Goal: Information Seeking & Learning: Learn about a topic

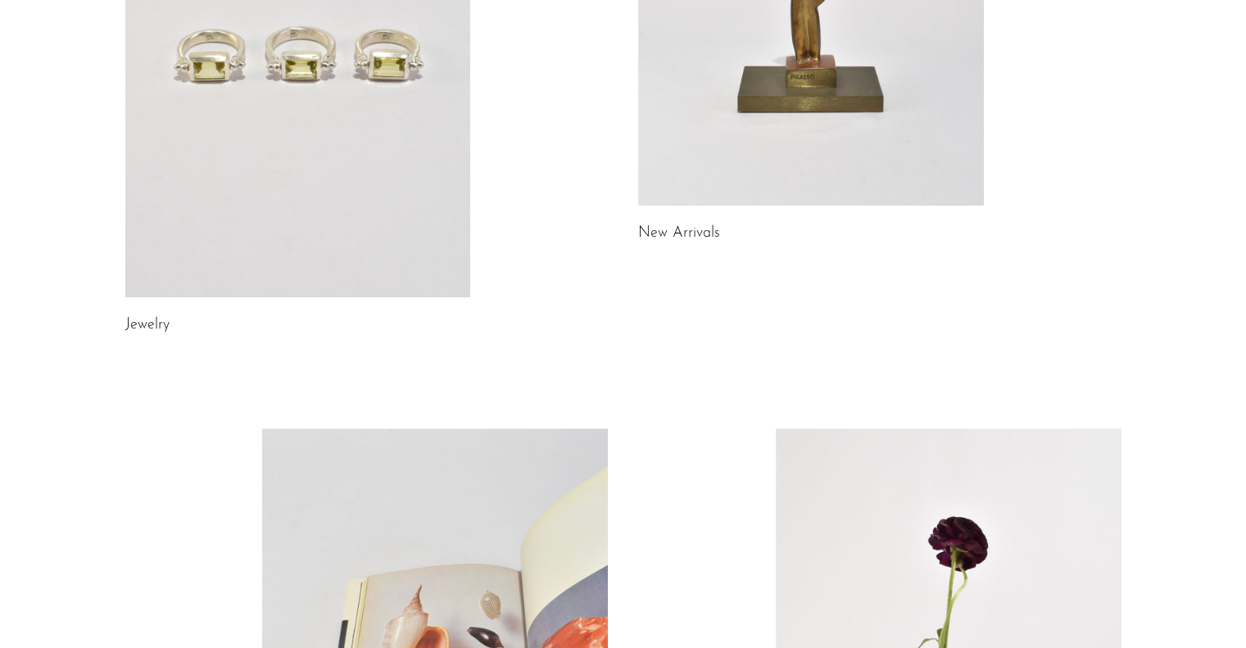
scroll to position [389, 0]
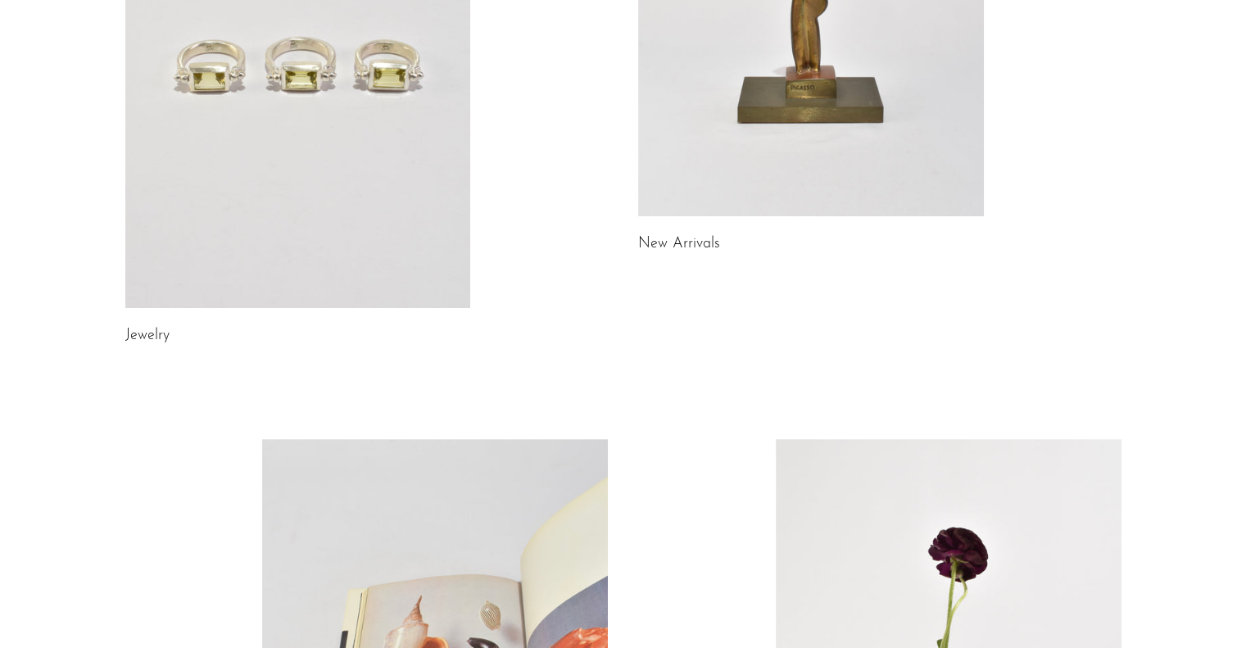
click at [360, 192] on link at bounding box center [298, 66] width 346 height 484
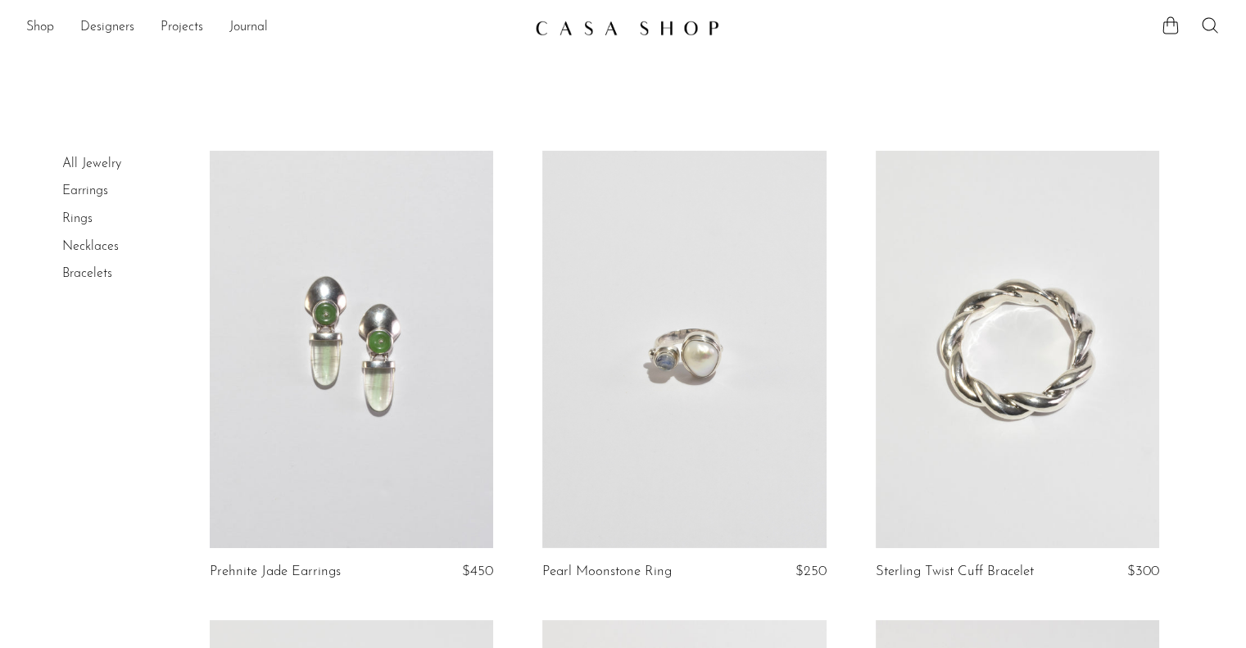
click at [665, 402] on link at bounding box center [683, 349] width 283 height 397
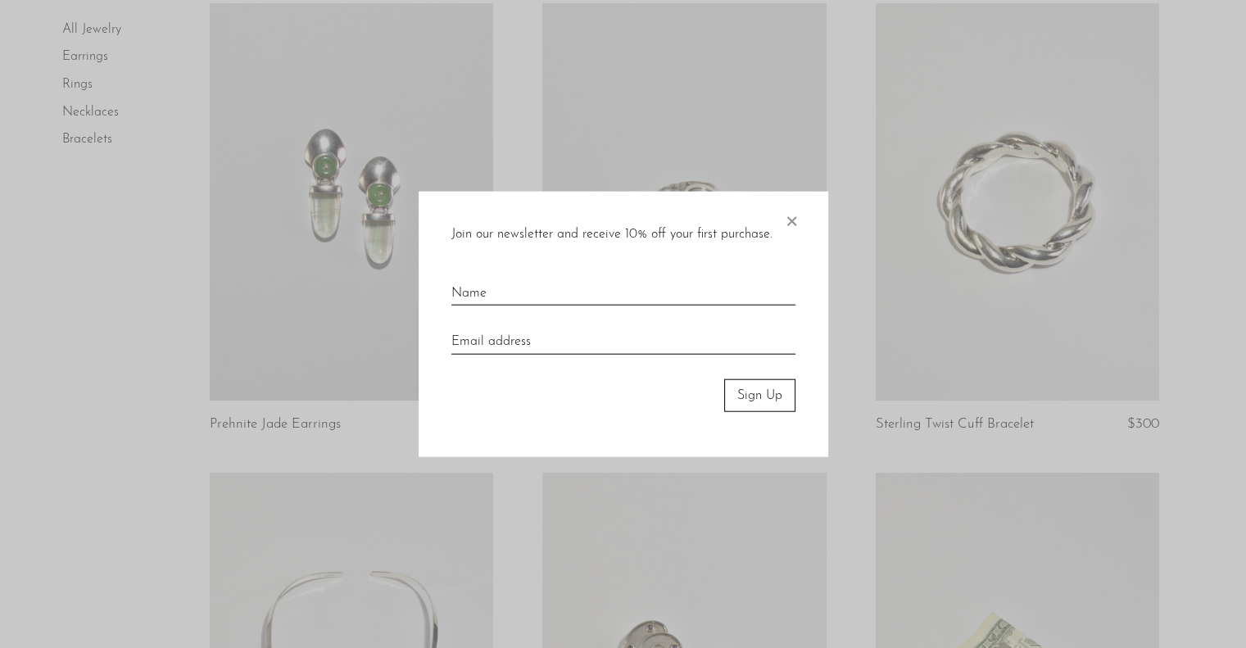
scroll to position [148, 0]
click at [795, 223] on span "×" at bounding box center [791, 217] width 16 height 52
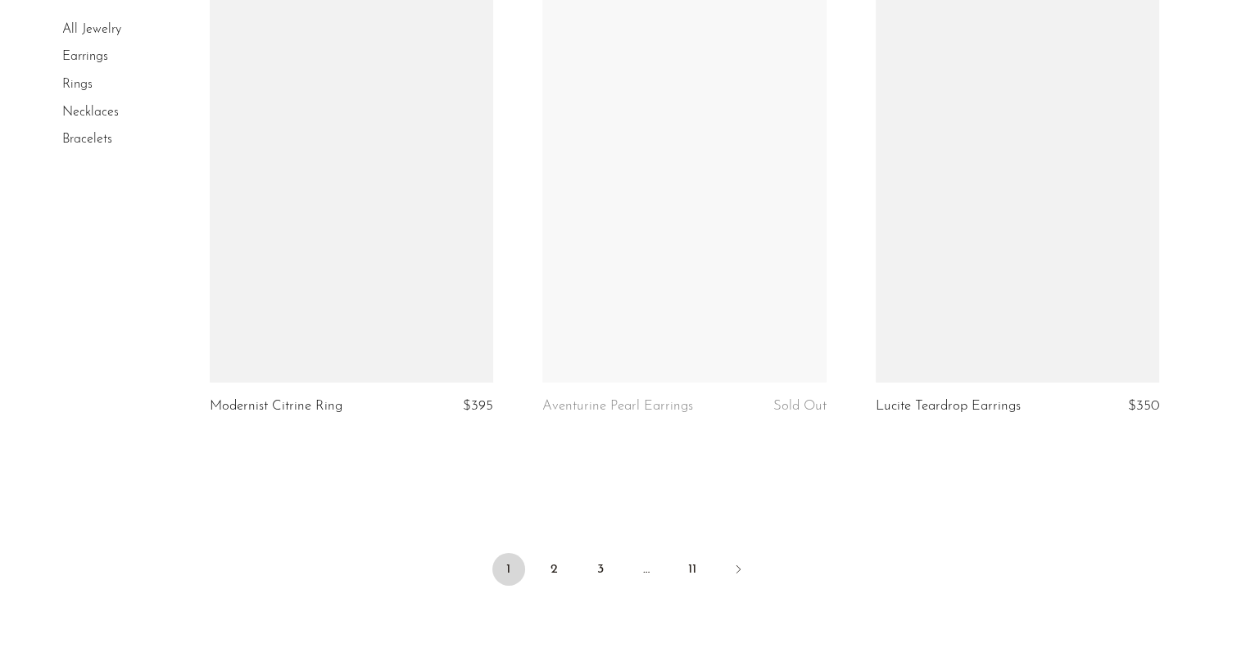
scroll to position [5390, 0]
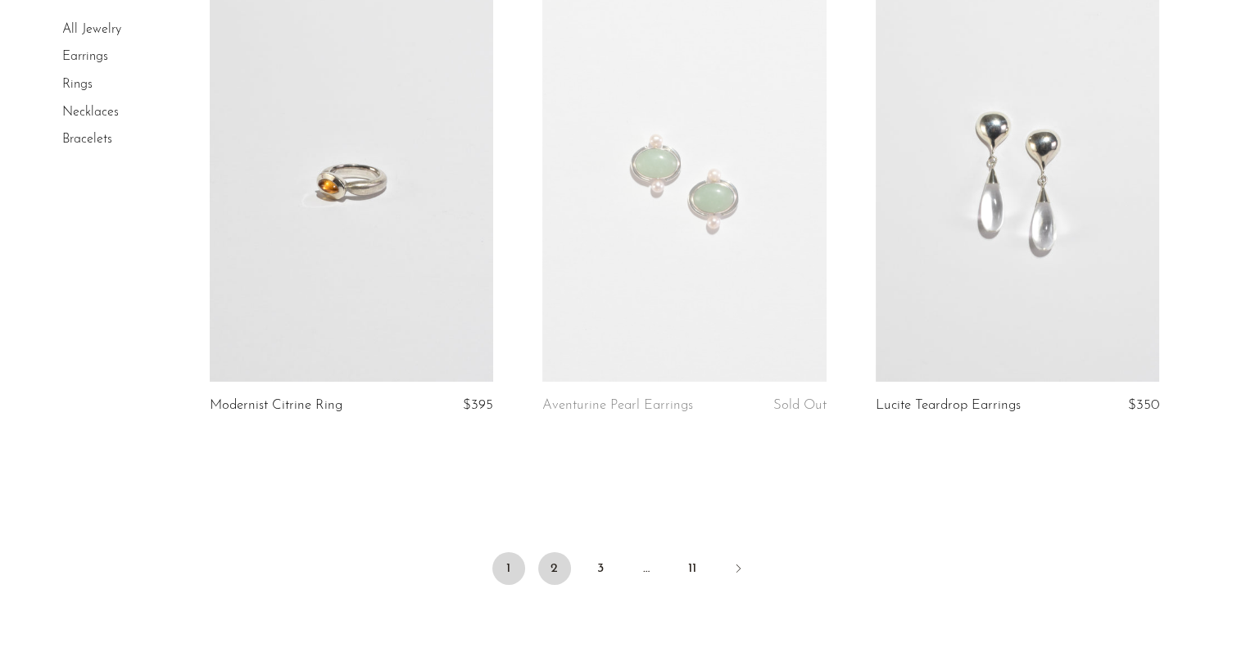
click at [549, 563] on link "2" at bounding box center [554, 568] width 33 height 33
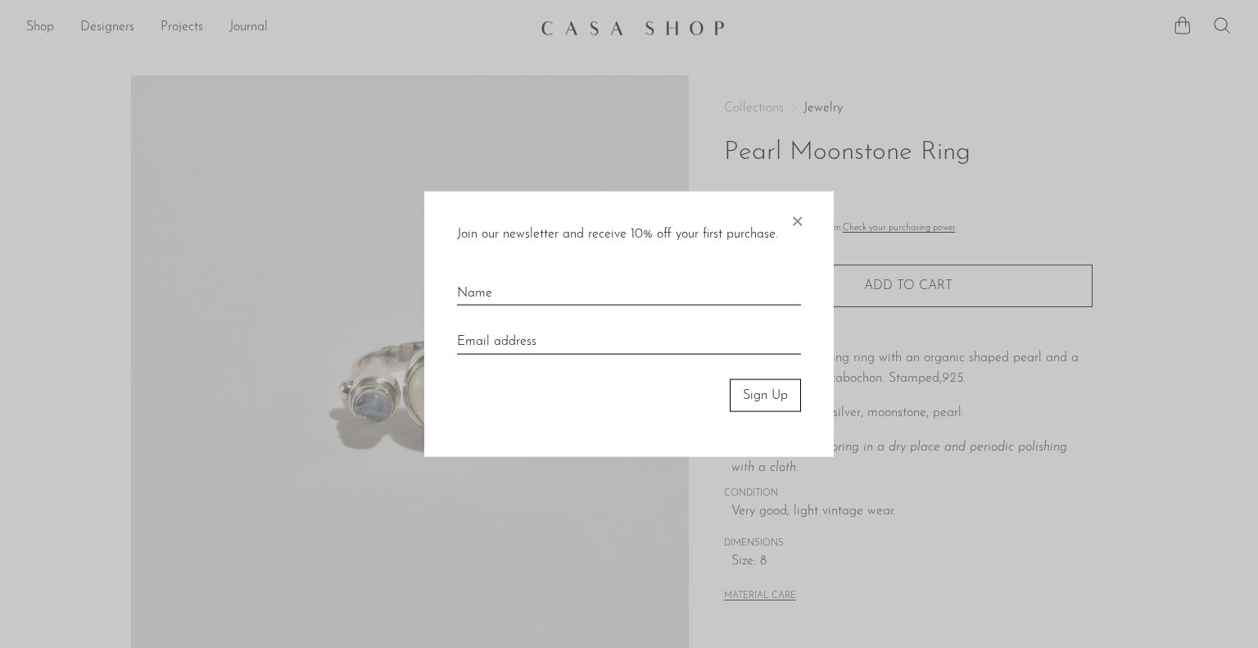
click at [804, 219] on span "×" at bounding box center [797, 217] width 16 height 52
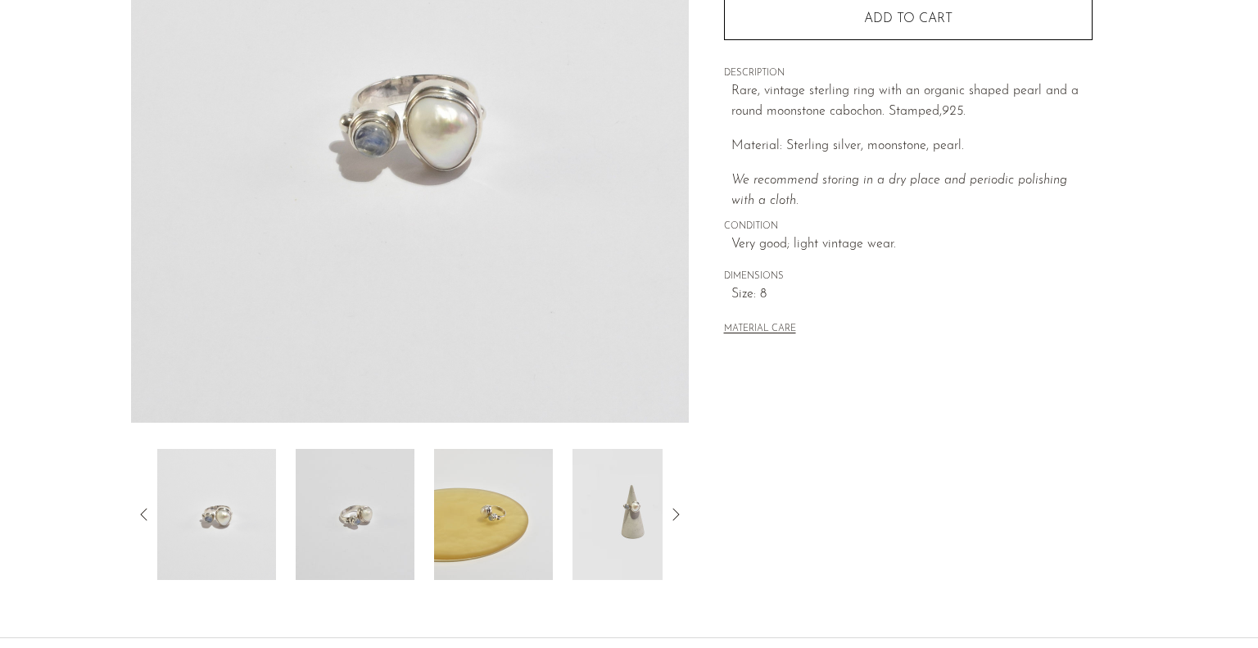
scroll to position [278, 0]
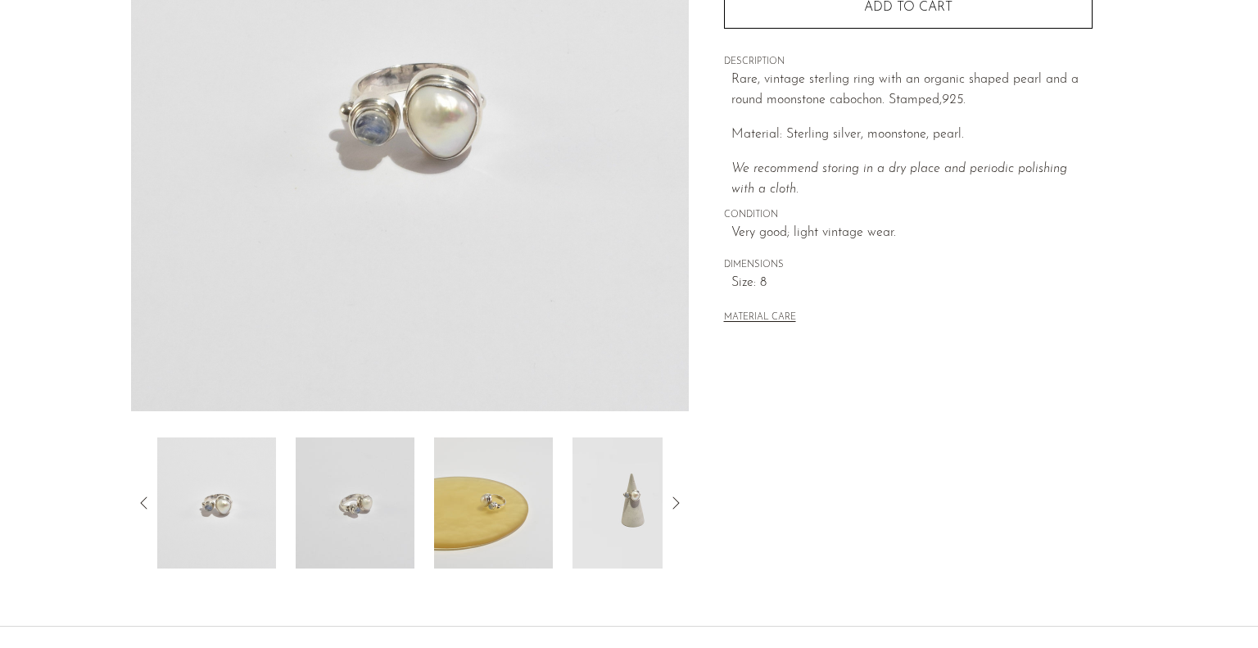
click at [382, 495] on img at bounding box center [355, 502] width 119 height 131
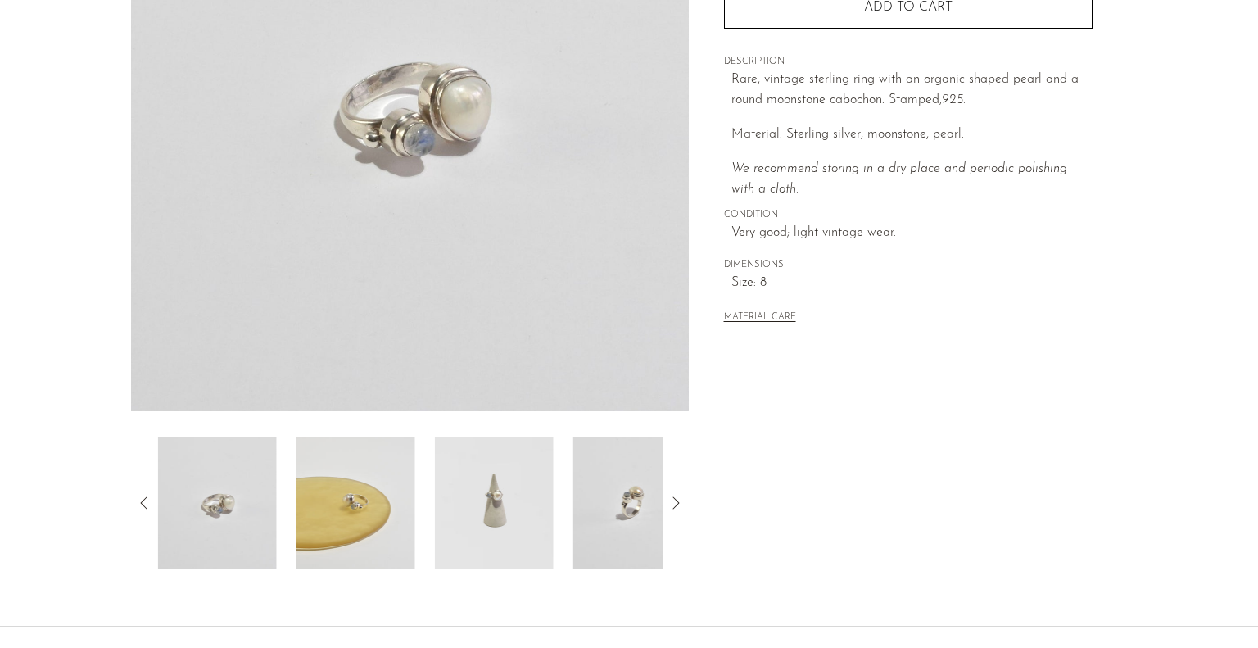
click at [500, 497] on img at bounding box center [494, 502] width 119 height 131
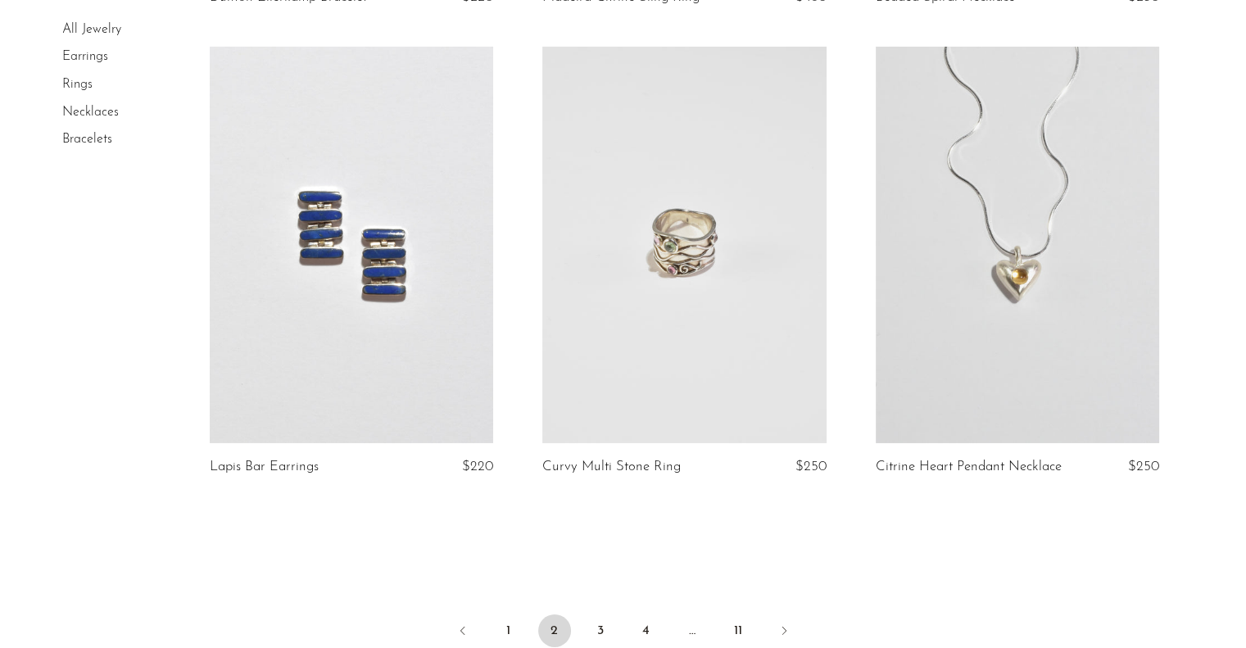
scroll to position [5615, 0]
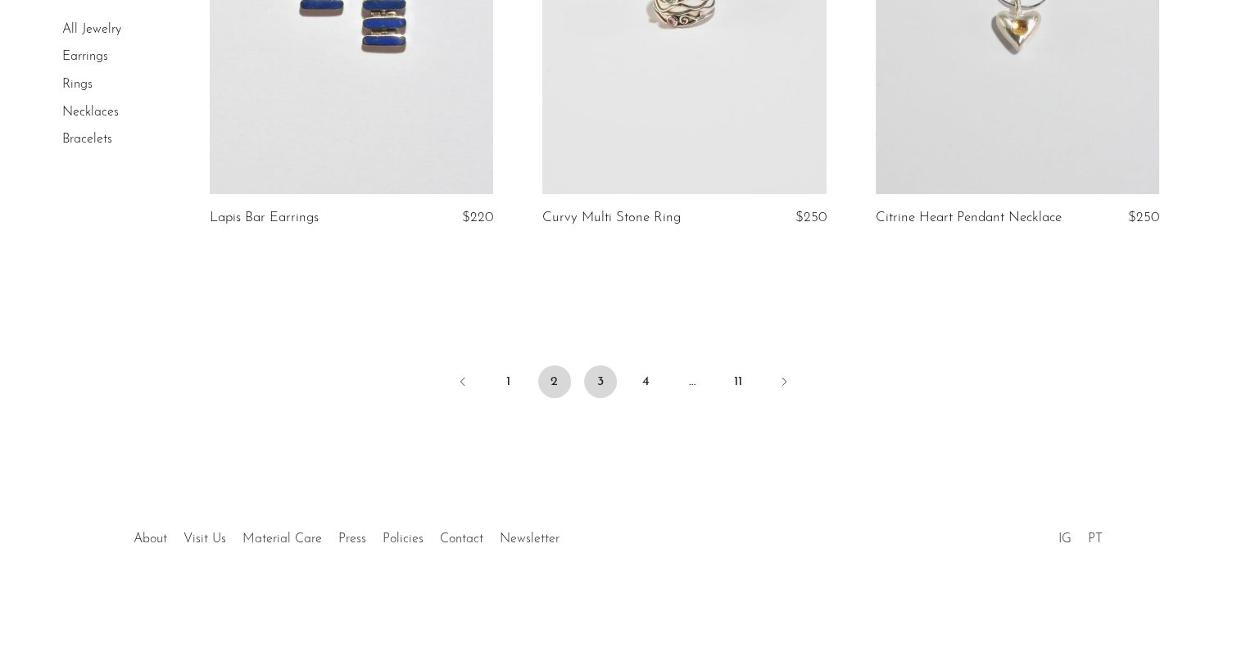
click at [599, 379] on link "3" at bounding box center [600, 381] width 33 height 33
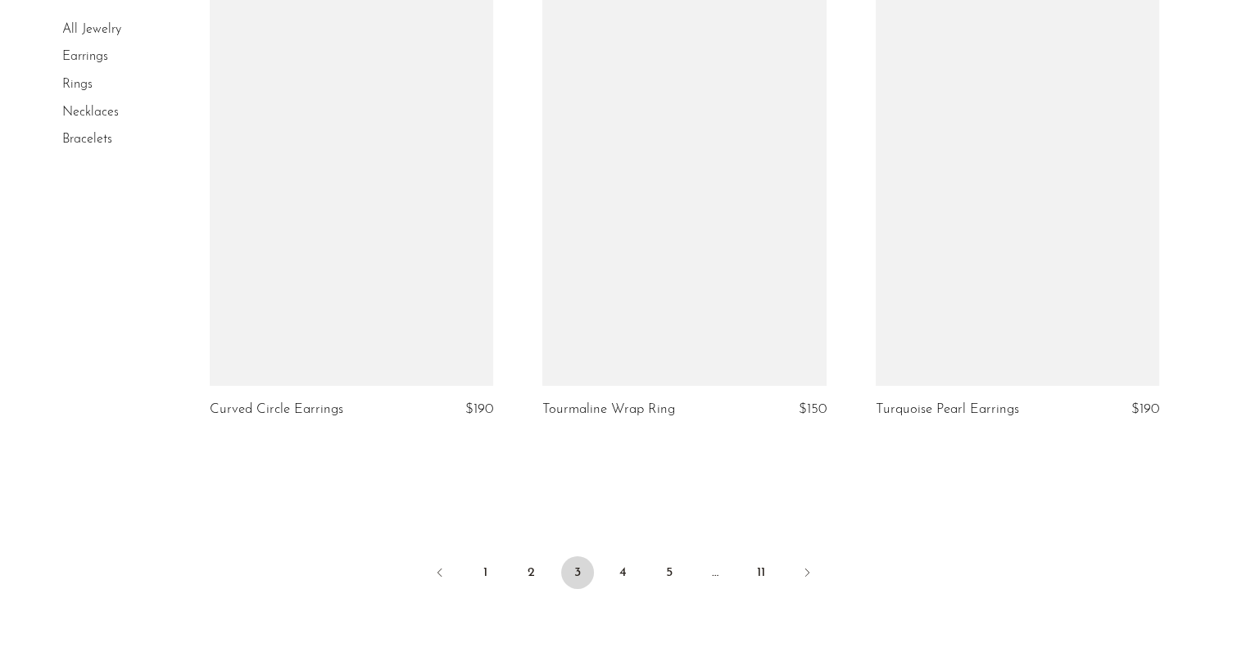
scroll to position [5384, 0]
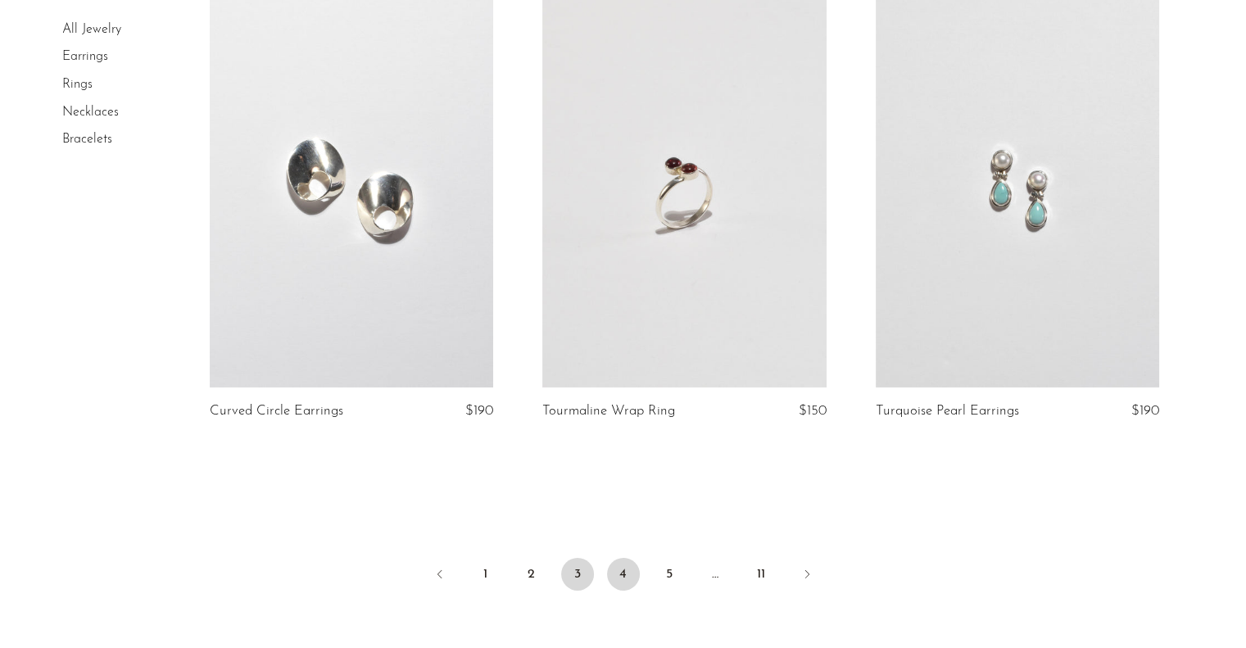
click at [625, 579] on link "4" at bounding box center [623, 574] width 33 height 33
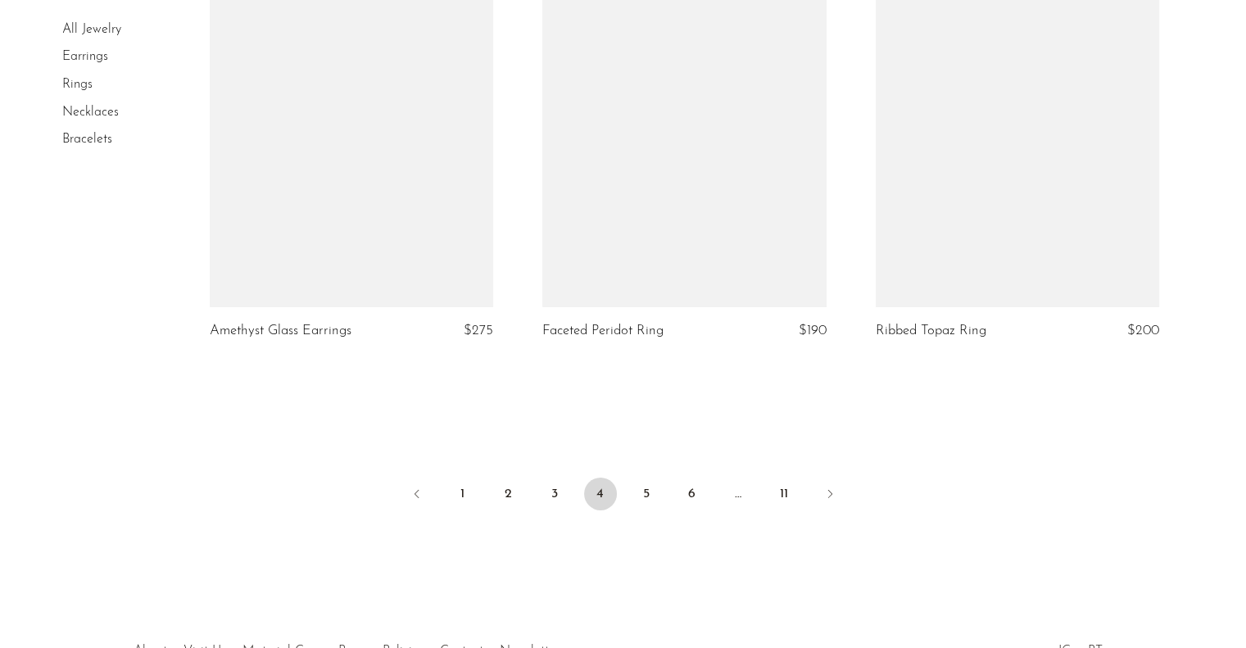
scroll to position [5479, 0]
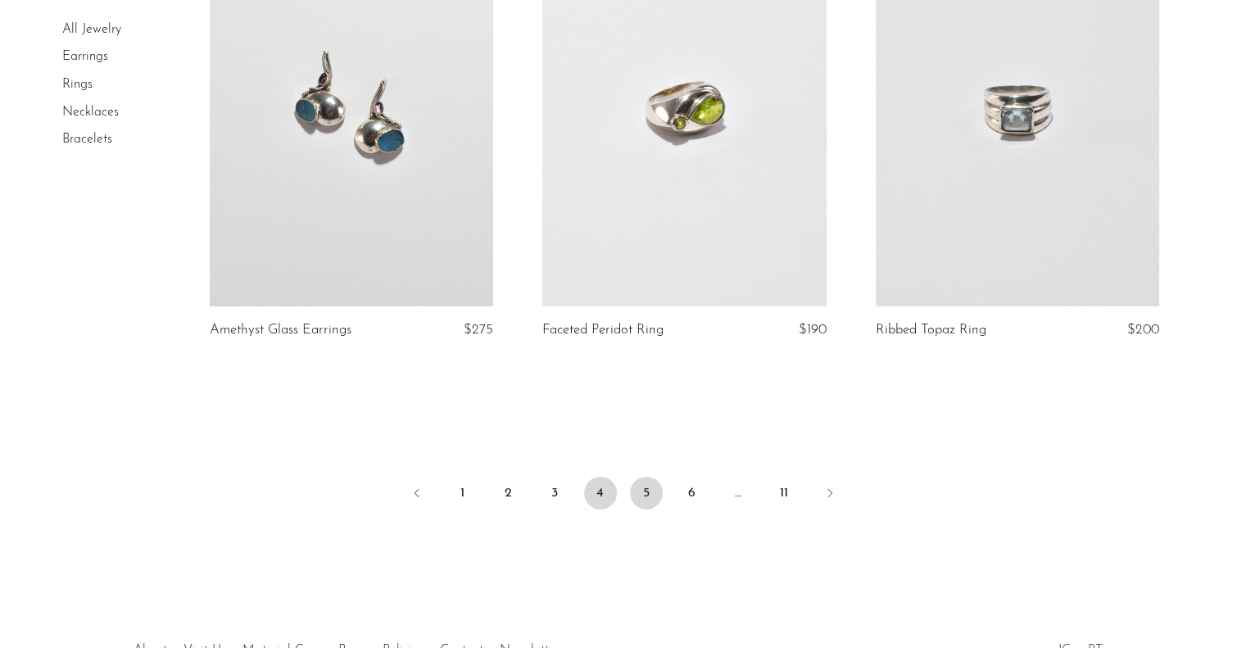
click at [644, 486] on link "5" at bounding box center [646, 493] width 33 height 33
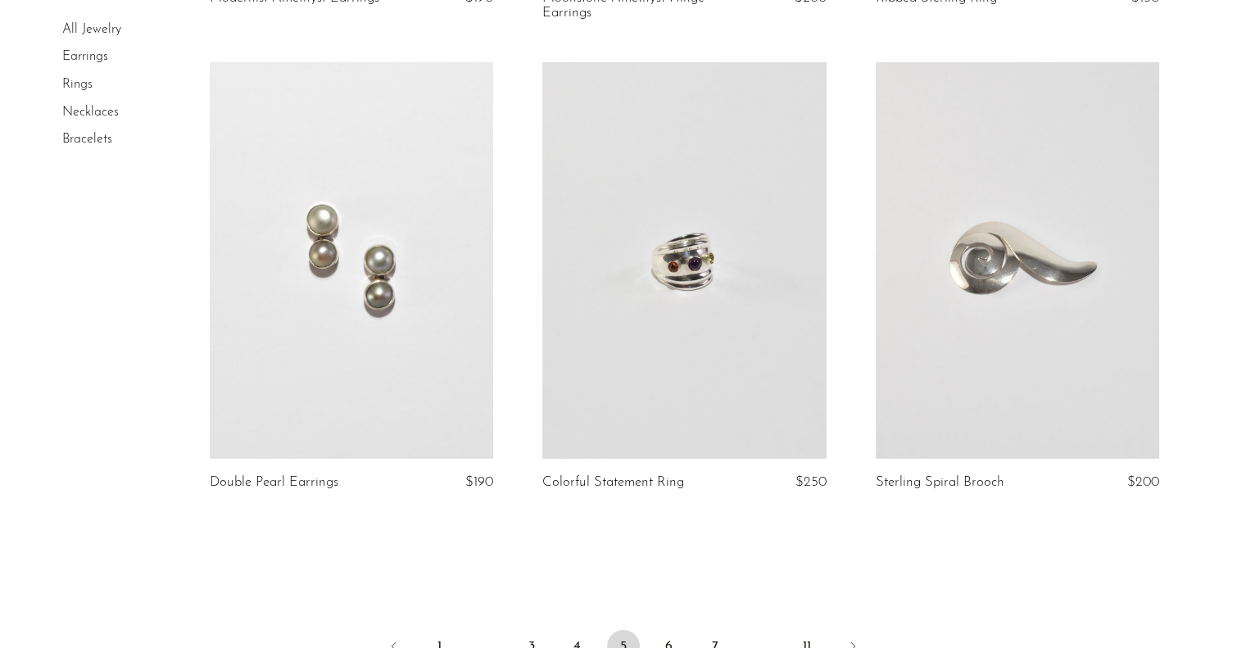
scroll to position [5546, 0]
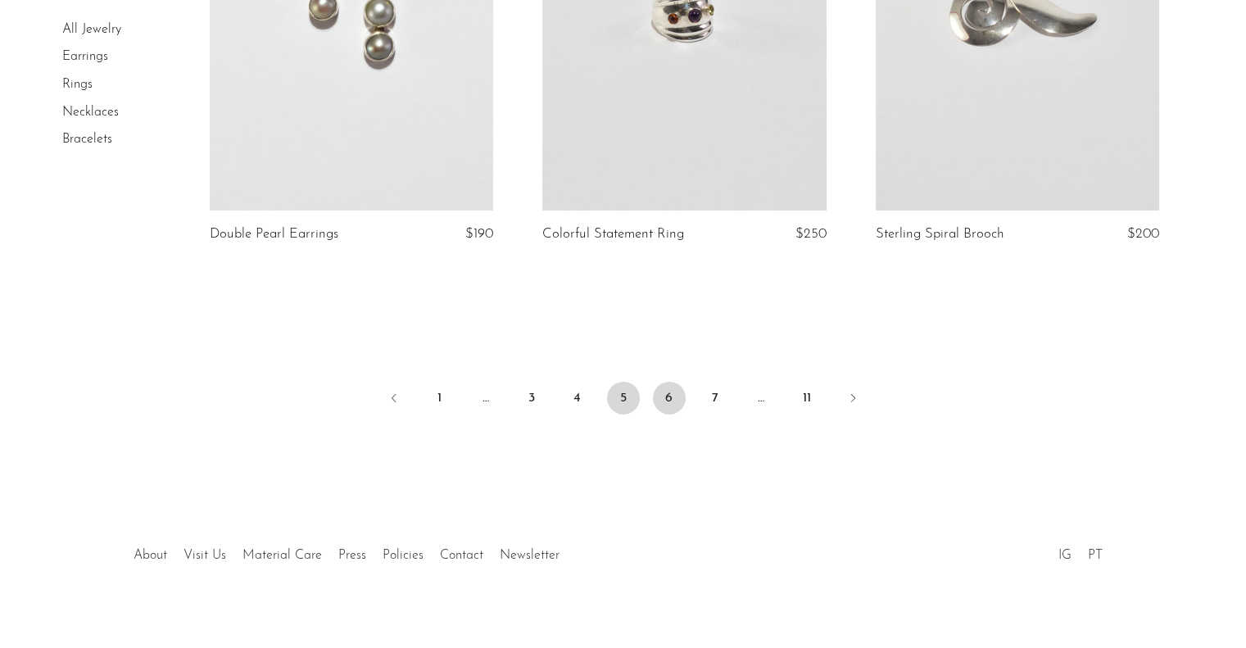
click at [663, 382] on link "6" at bounding box center [669, 398] width 33 height 33
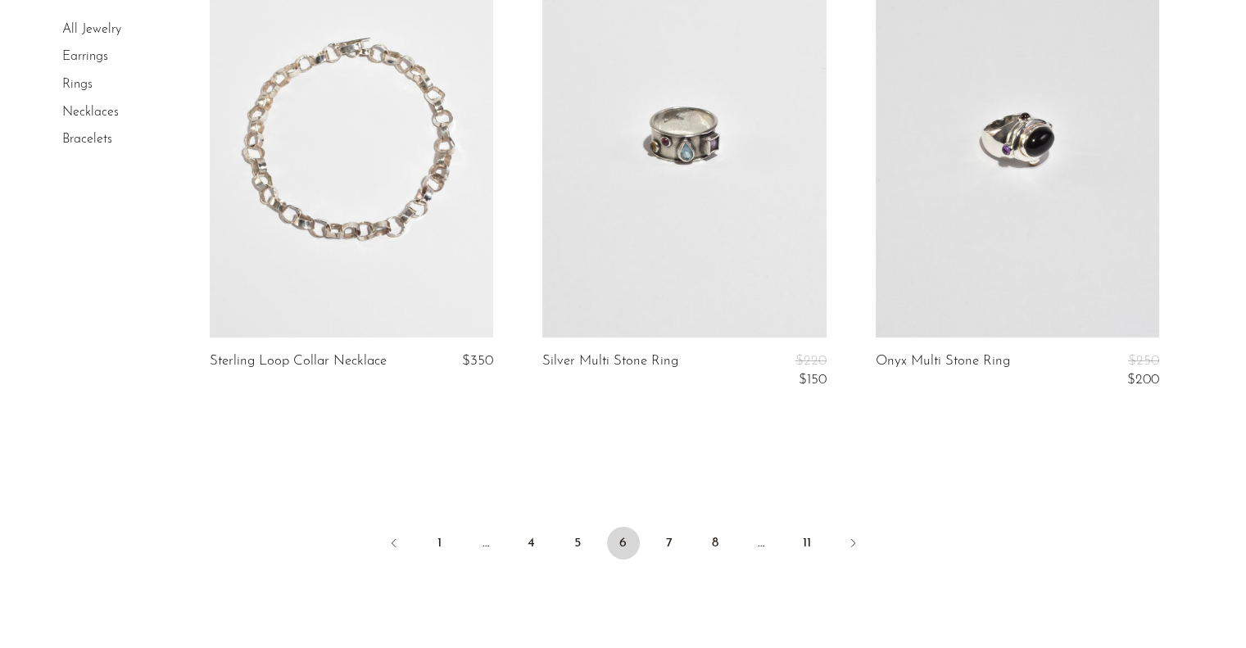
scroll to position [5467, 0]
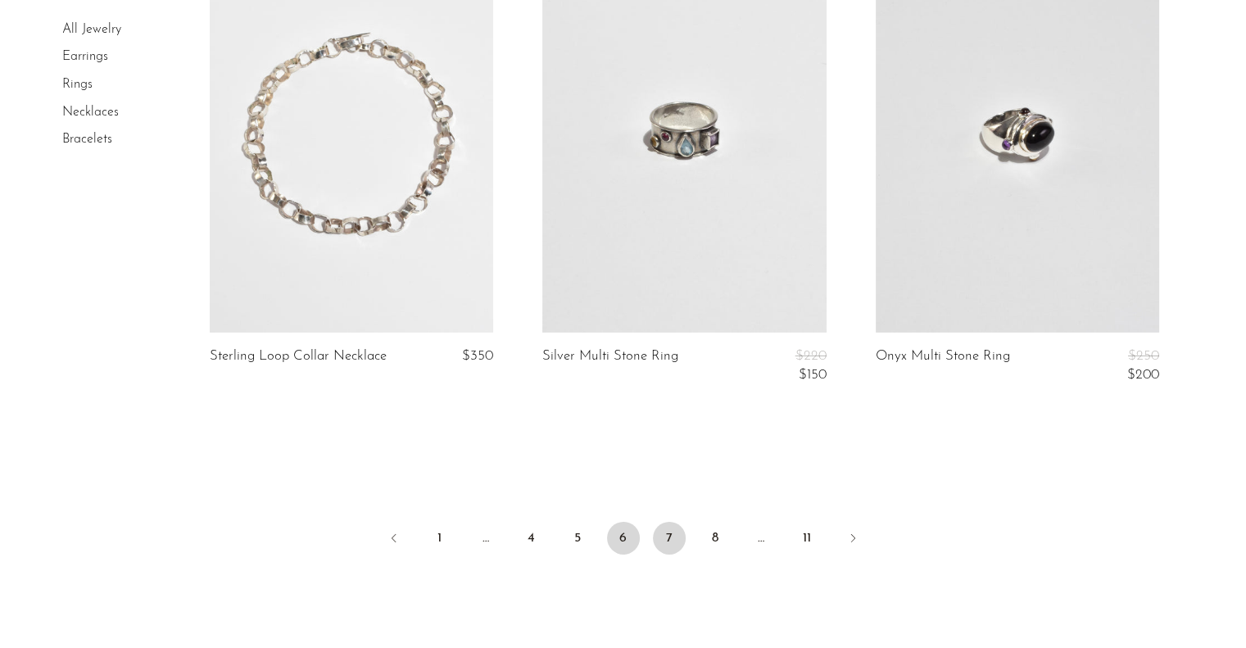
click at [672, 545] on link "7" at bounding box center [669, 538] width 33 height 33
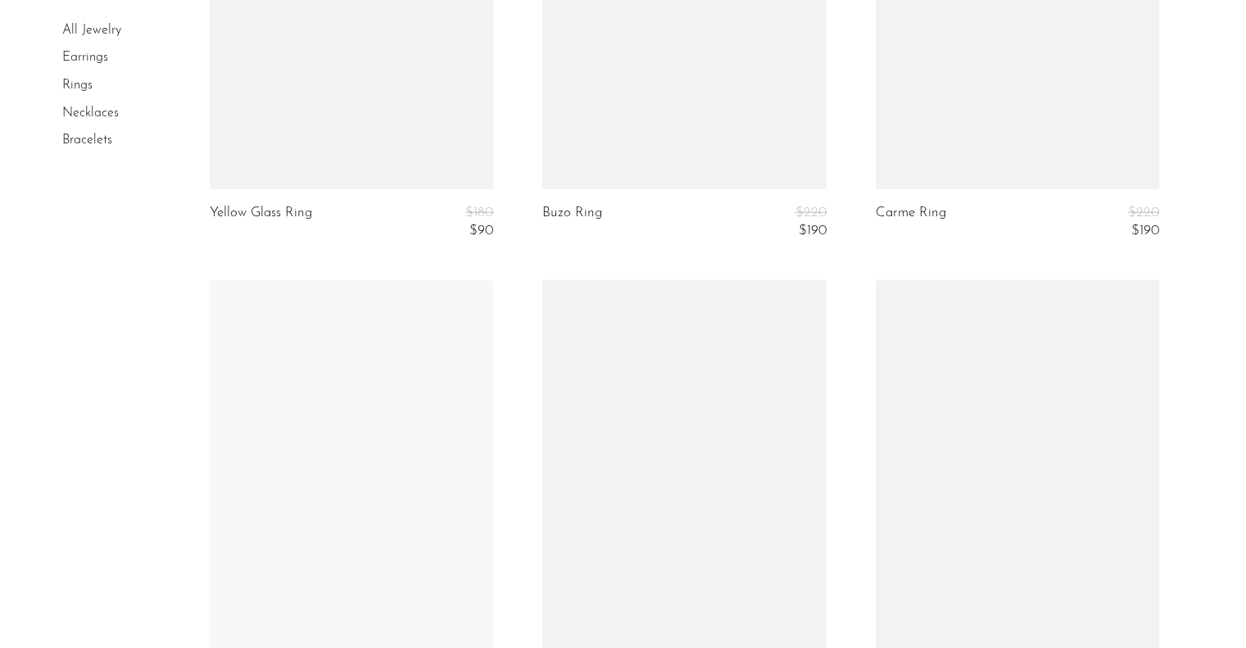
scroll to position [4535, 0]
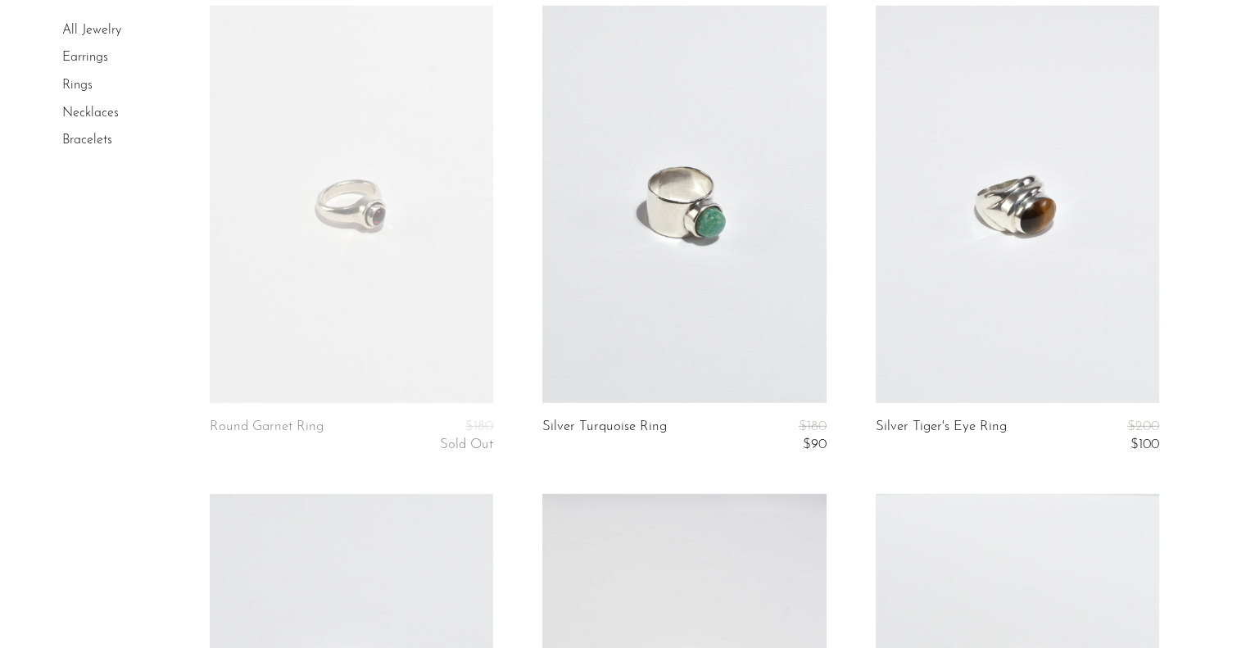
click at [717, 198] on link at bounding box center [683, 204] width 283 height 397
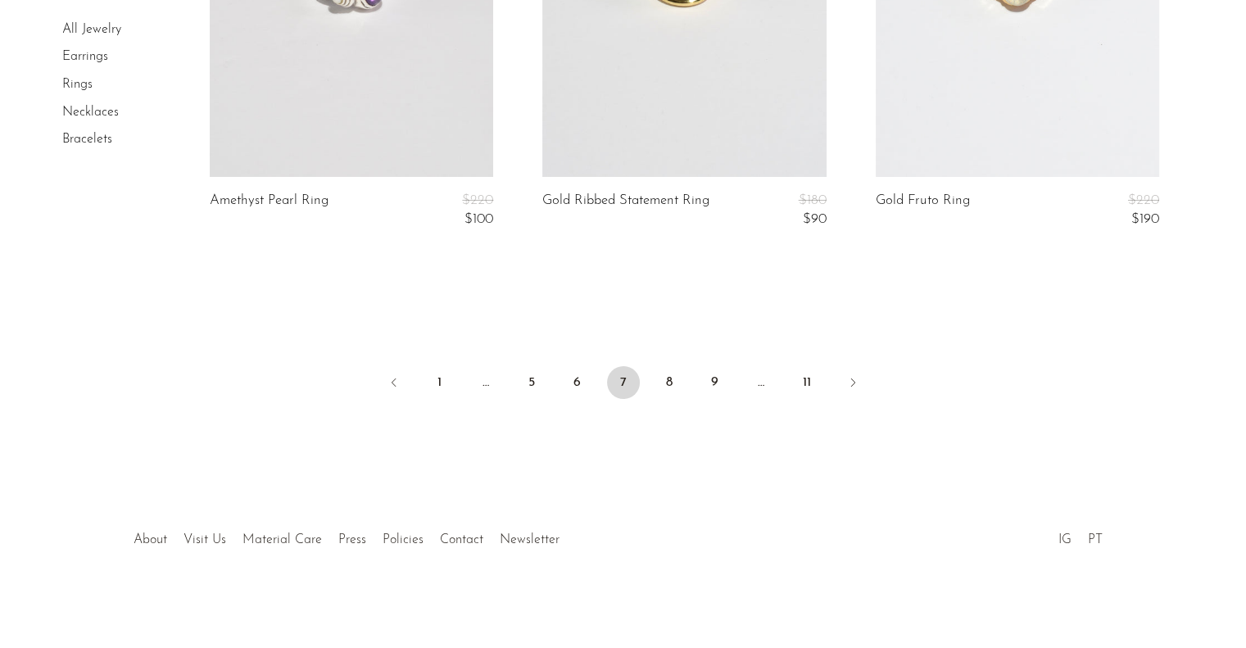
scroll to position [5736, 0]
click at [670, 381] on link "8" at bounding box center [669, 383] width 33 height 33
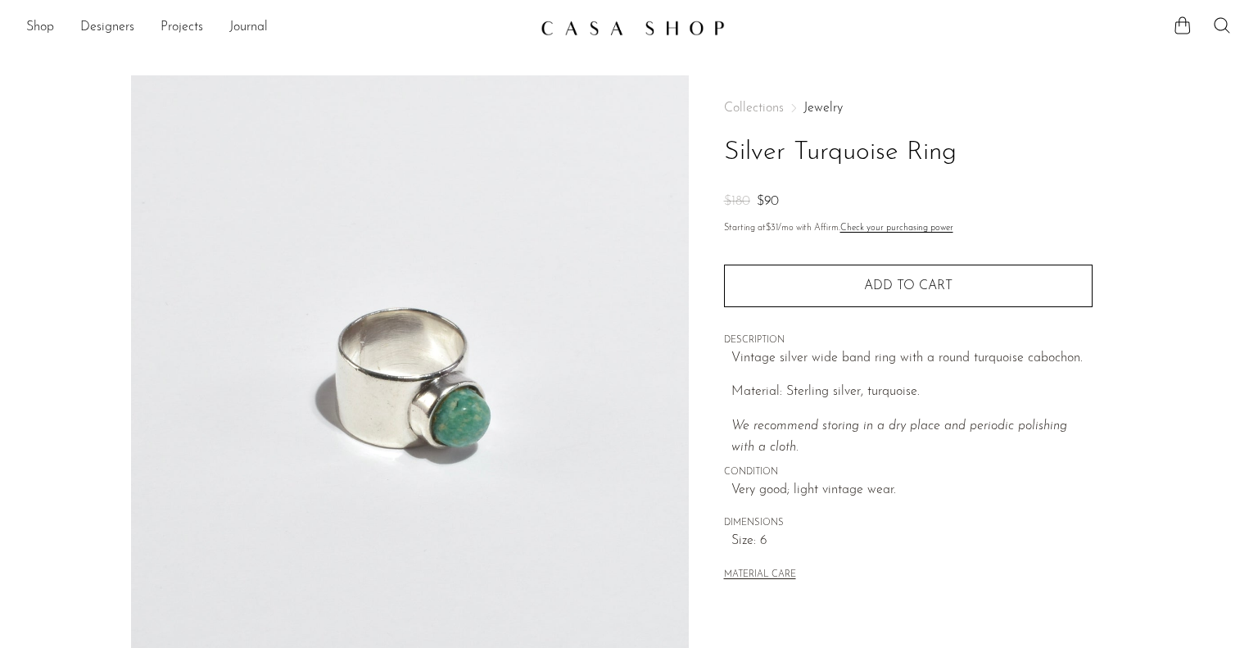
scroll to position [418, 0]
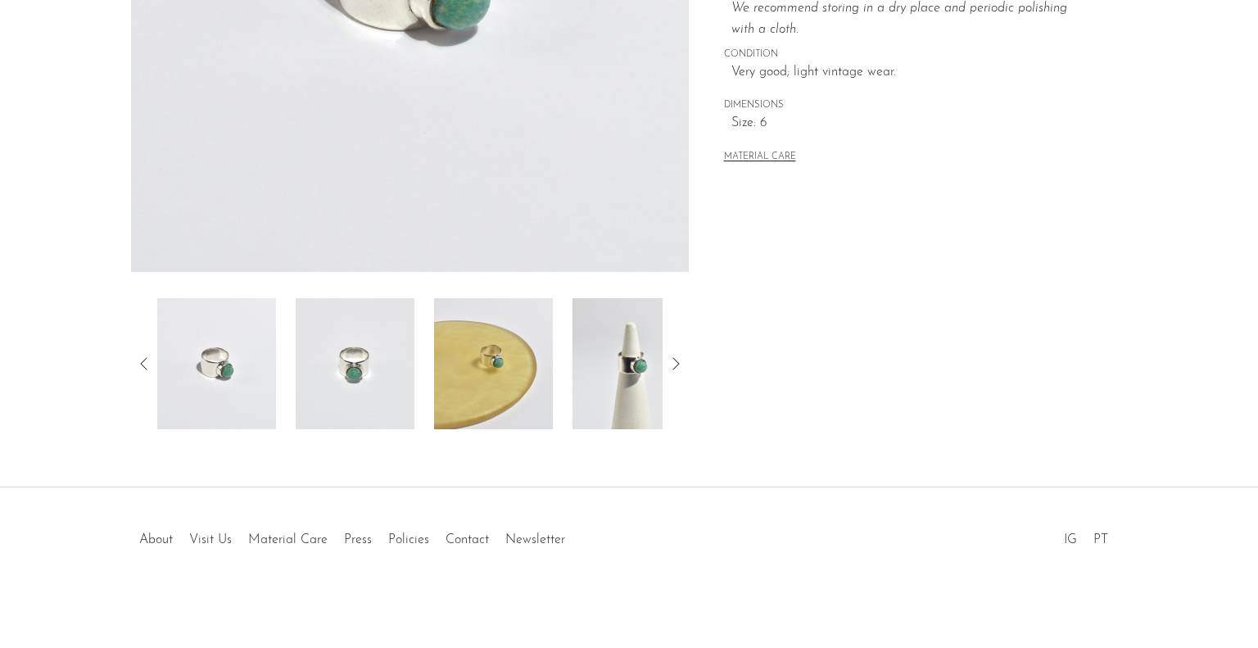
click at [349, 379] on img at bounding box center [355, 363] width 119 height 131
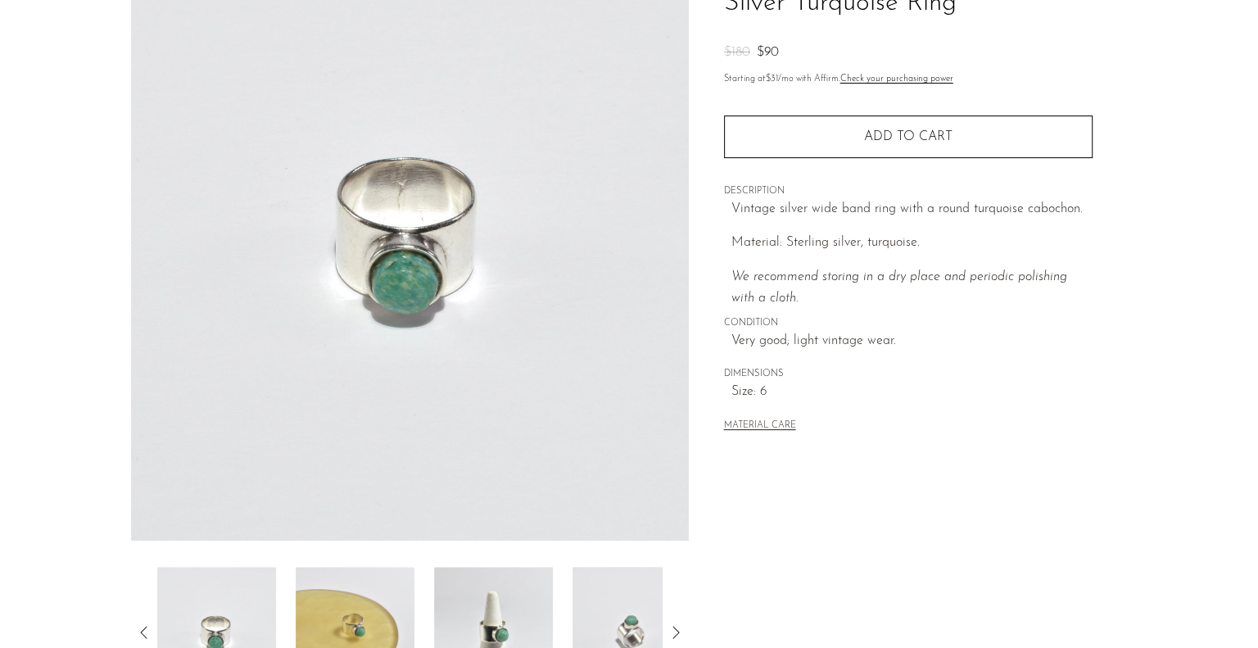
scroll to position [148, 0]
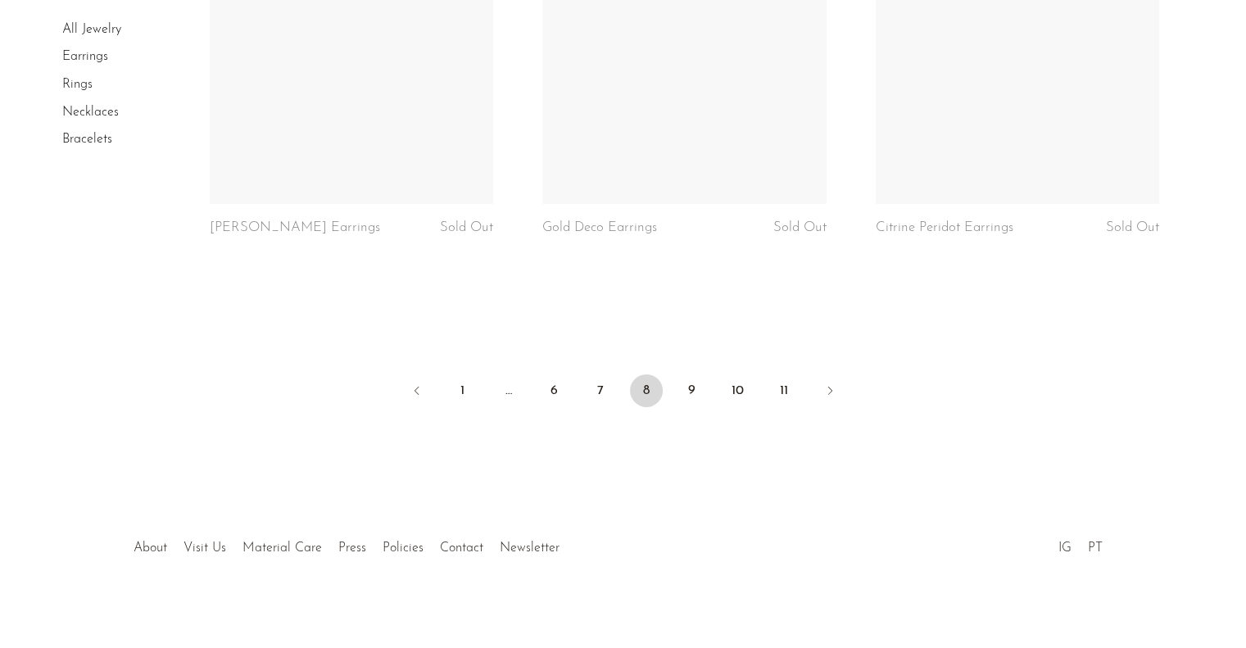
scroll to position [5610, 0]
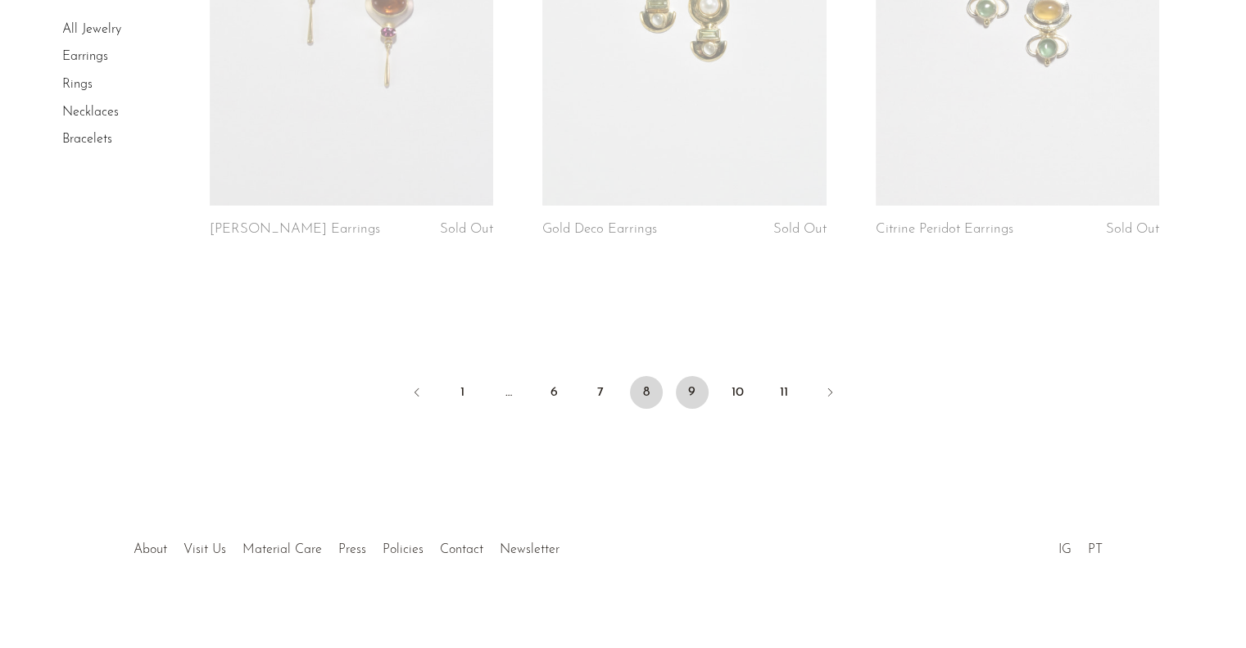
click at [690, 376] on link "9" at bounding box center [692, 392] width 33 height 33
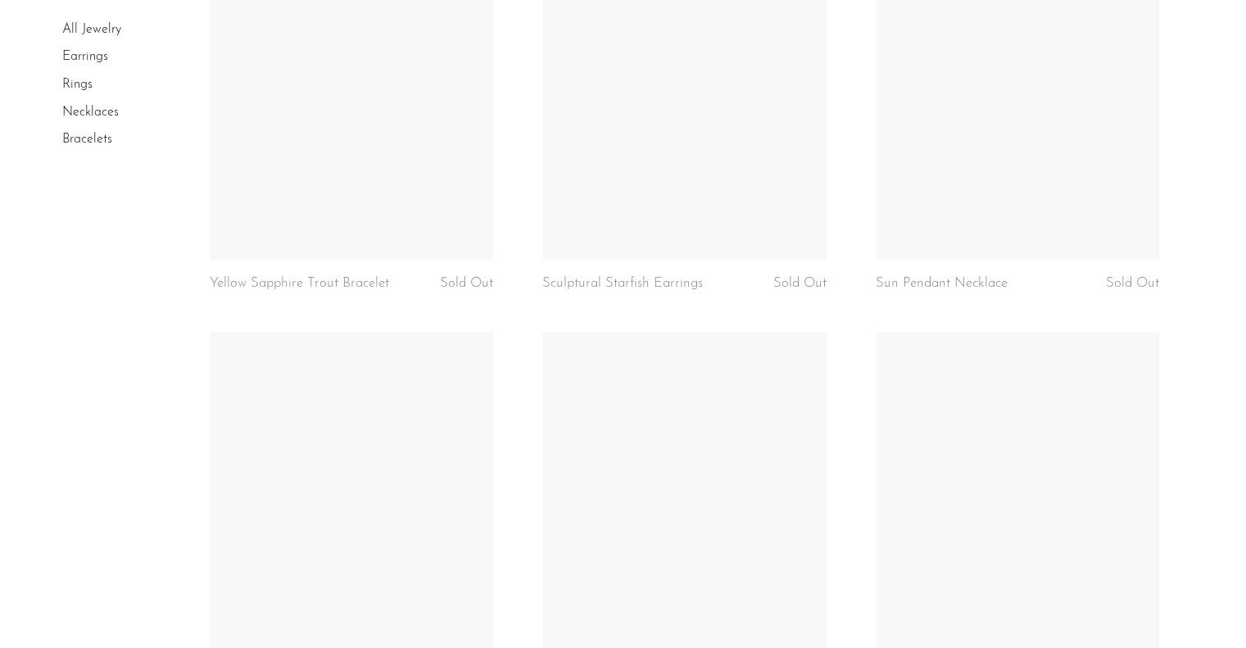
scroll to position [5531, 0]
